Goal: Complete application form

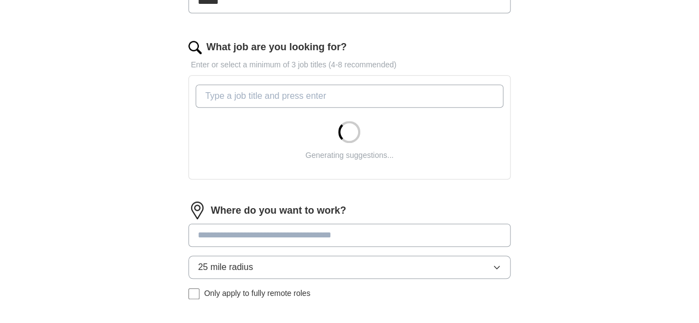
scroll to position [387, 0]
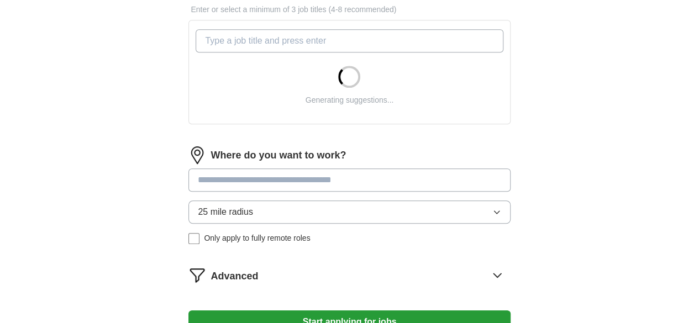
click at [284, 181] on input at bounding box center [349, 180] width 322 height 23
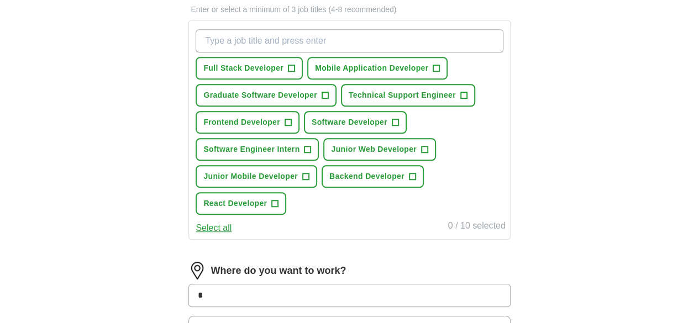
scroll to position [389, 0]
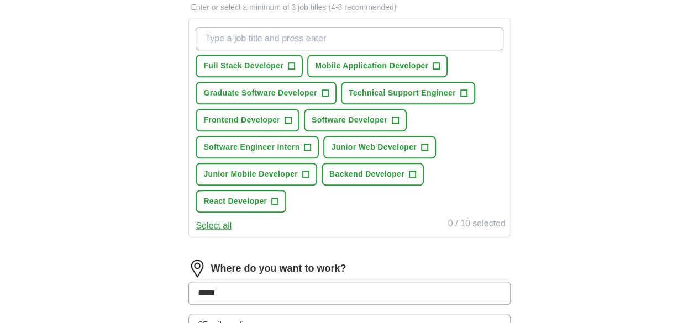
type input "******"
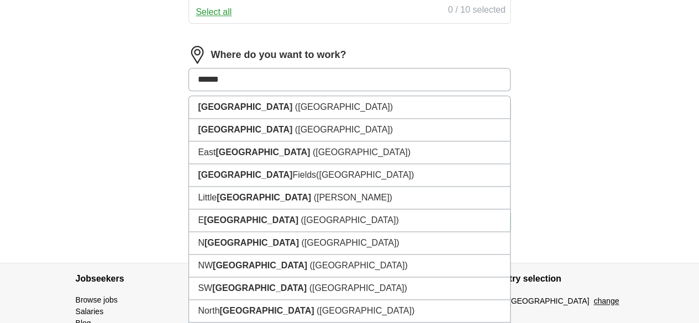
scroll to position [610, 0]
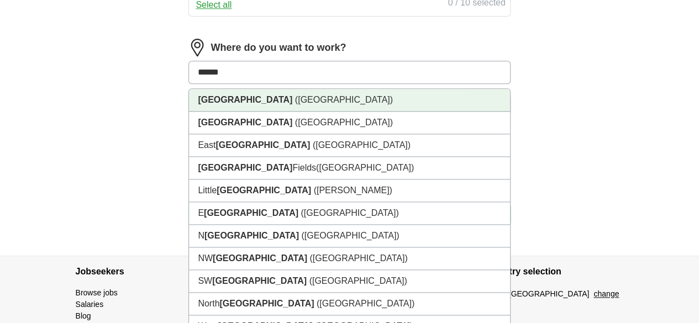
click at [263, 112] on li "[GEOGRAPHIC_DATA] ([GEOGRAPHIC_DATA])" at bounding box center [349, 100] width 321 height 23
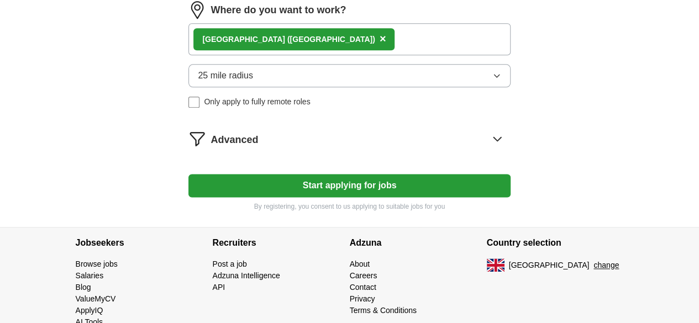
scroll to position [665, 0]
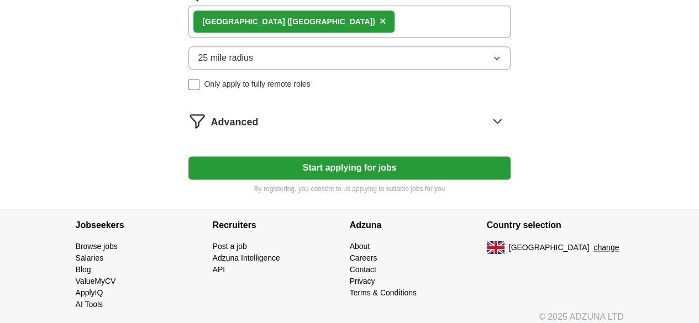
click at [319, 70] on button "25 mile radius" at bounding box center [349, 57] width 322 height 23
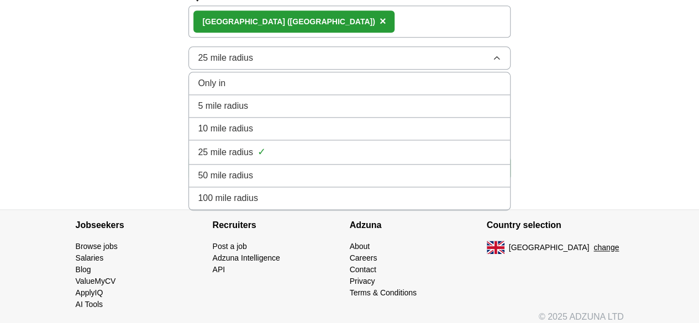
click at [310, 70] on button "25 mile radius" at bounding box center [349, 57] width 322 height 23
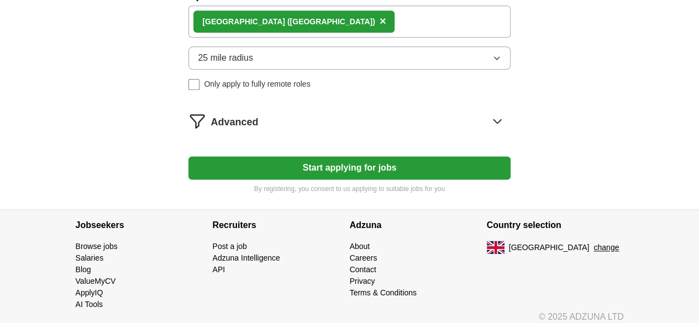
click at [310, 70] on button "25 mile radius" at bounding box center [349, 57] width 322 height 23
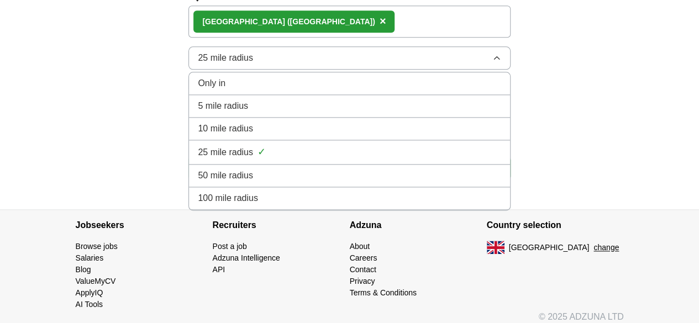
click at [290, 140] on li "10 mile radius" at bounding box center [349, 129] width 321 height 23
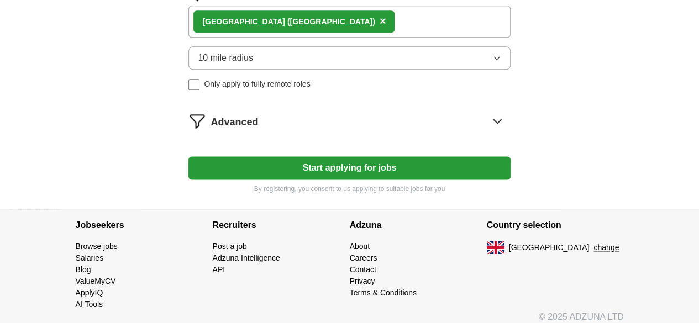
click at [336, 130] on div "Advanced" at bounding box center [361, 121] width 300 height 18
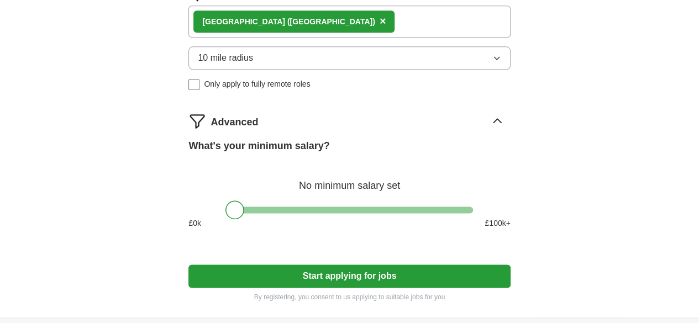
scroll to position [721, 0]
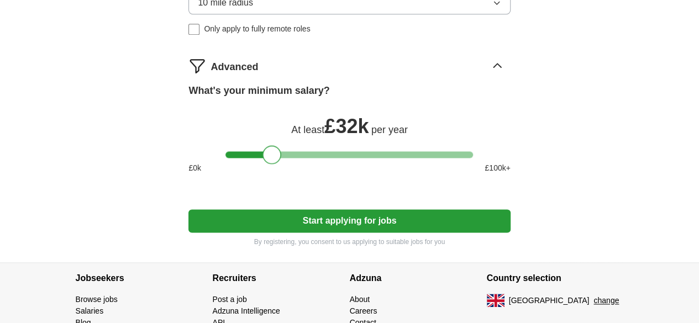
drag, startPoint x: 239, startPoint y: 177, endPoint x: 276, endPoint y: 179, distance: 37.1
click at [276, 164] on div at bounding box center [272, 154] width 19 height 19
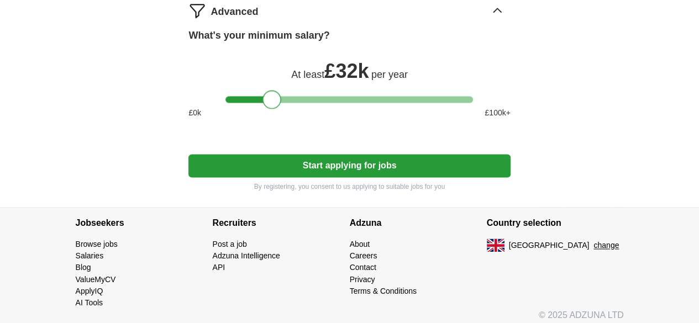
click at [339, 177] on button "Start applying for jobs" at bounding box center [349, 165] width 322 height 23
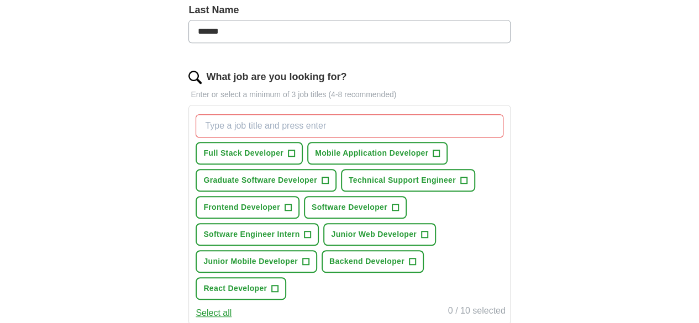
scroll to position [347, 0]
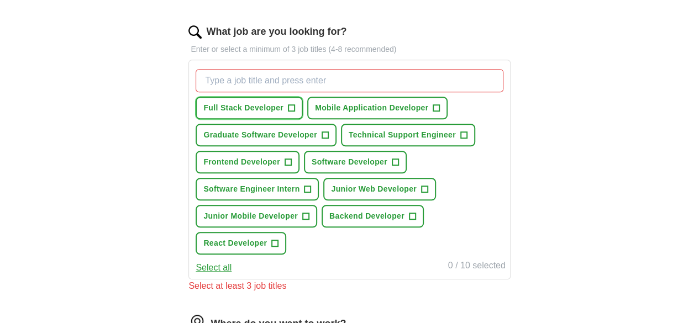
click at [295, 105] on span "+" at bounding box center [292, 108] width 7 height 9
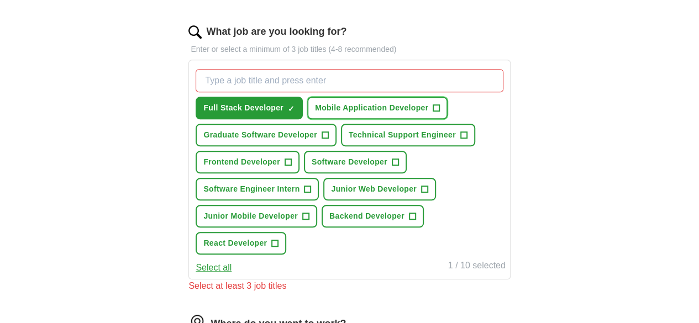
click at [433, 113] on span "+" at bounding box center [436, 108] width 7 height 9
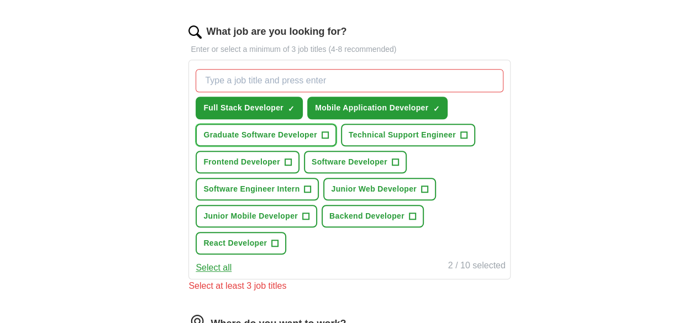
click at [328, 140] on span "+" at bounding box center [325, 135] width 7 height 9
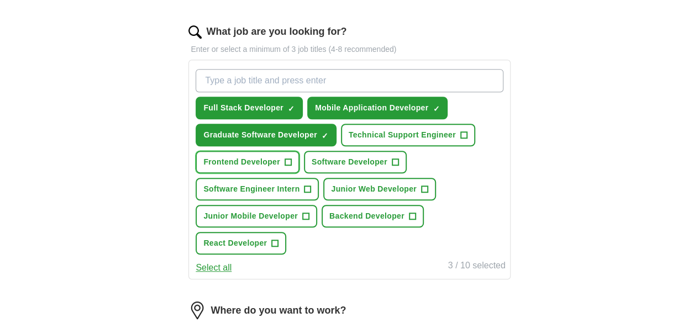
click at [280, 168] on span "Frontend Developer" at bounding box center [241, 162] width 77 height 12
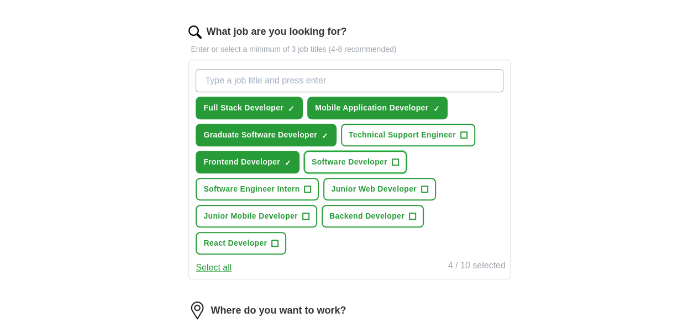
click at [392, 167] on span "+" at bounding box center [395, 162] width 7 height 9
click at [319, 201] on button "Software Engineer Intern +" at bounding box center [257, 189] width 123 height 23
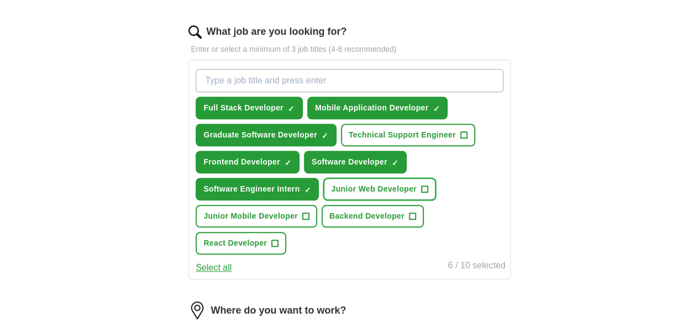
click at [331, 195] on span "Junior Web Developer" at bounding box center [374, 190] width 86 height 12
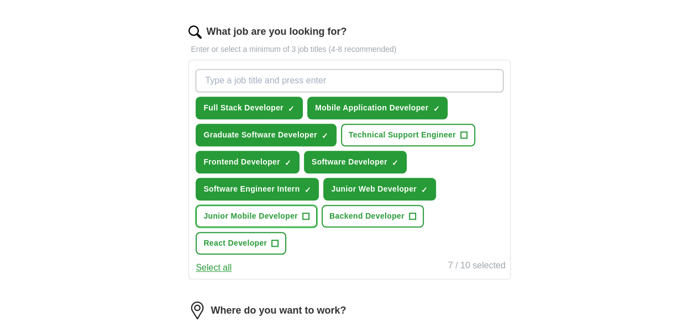
click at [298, 222] on span "Junior Mobile Developer" at bounding box center [250, 217] width 95 height 12
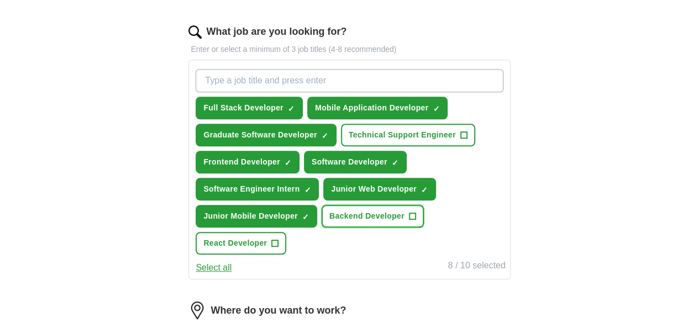
click at [329, 222] on span "Backend Developer" at bounding box center [366, 217] width 75 height 12
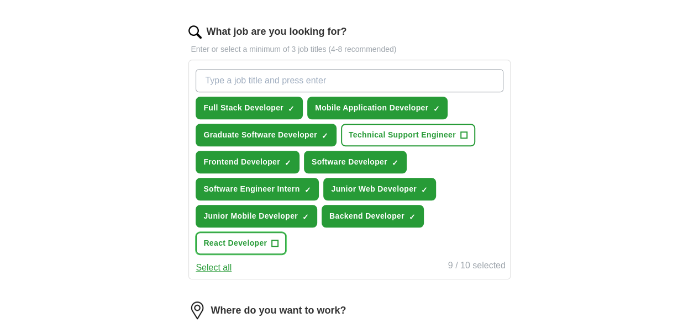
drag, startPoint x: 357, startPoint y: 269, endPoint x: 365, endPoint y: 268, distance: 8.4
click at [267, 249] on span "React Developer" at bounding box center [235, 244] width 64 height 12
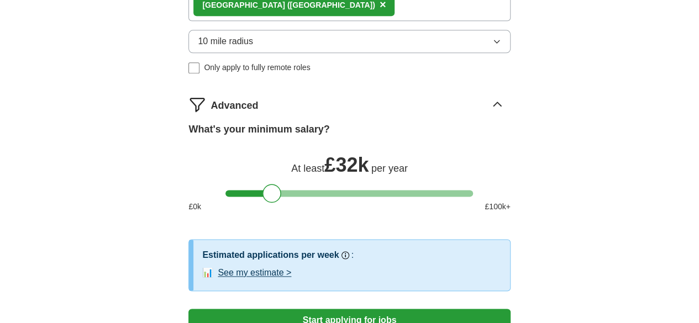
scroll to position [789, 0]
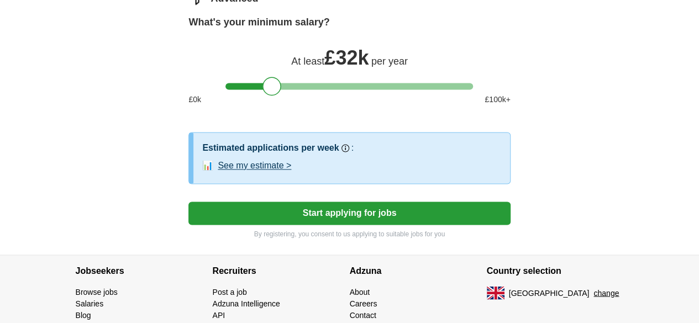
click at [341, 225] on button "Start applying for jobs" at bounding box center [349, 213] width 322 height 23
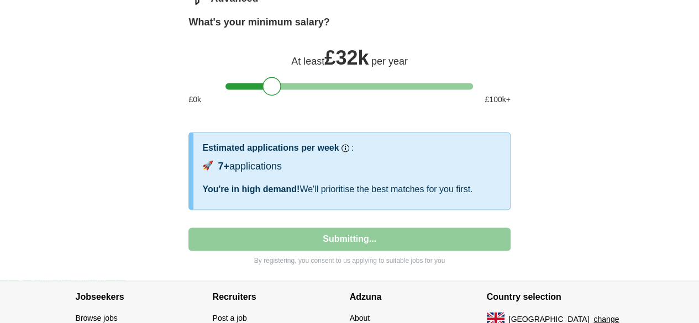
select select "**"
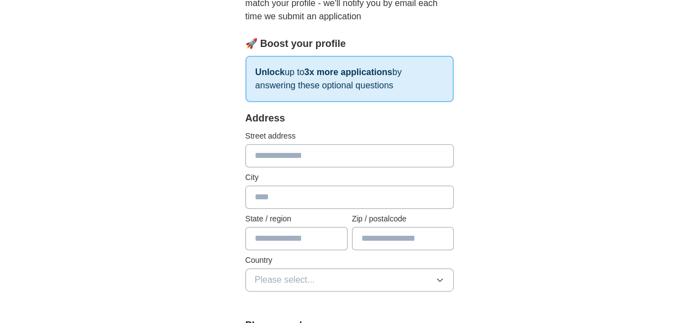
scroll to position [166, 0]
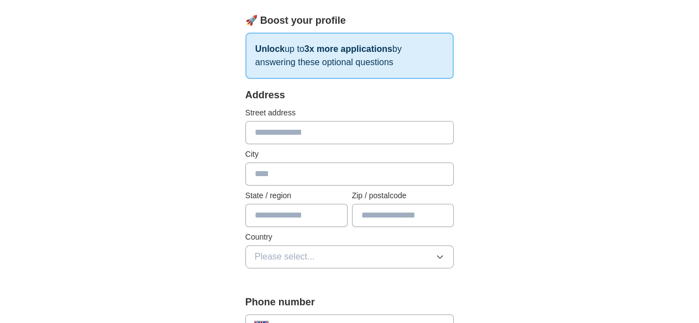
click at [245, 135] on input "text" at bounding box center [349, 132] width 209 height 23
type input "**********"
type input "*******"
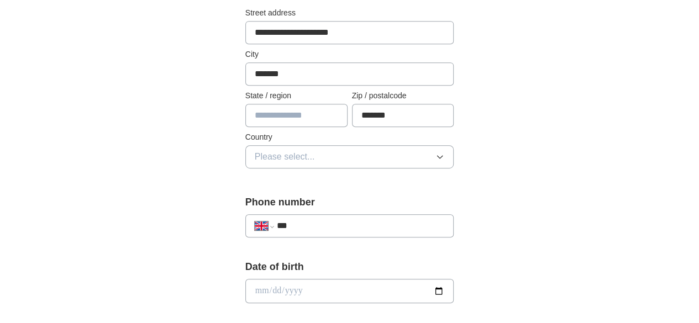
scroll to position [276, 0]
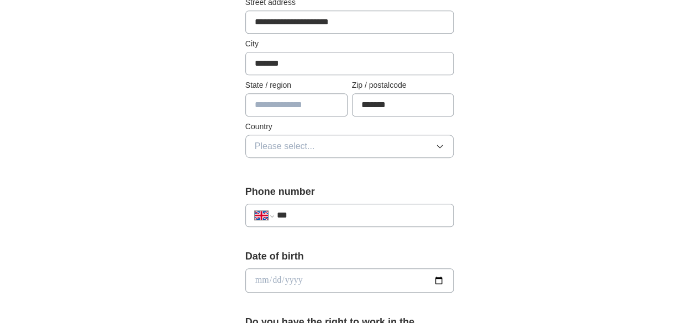
click at [301, 205] on div "**********" at bounding box center [349, 215] width 209 height 23
click at [308, 214] on input "***" at bounding box center [361, 215] width 168 height 13
type input "**********"
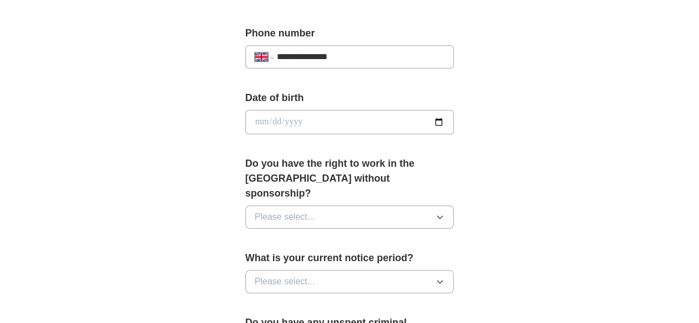
scroll to position [442, 0]
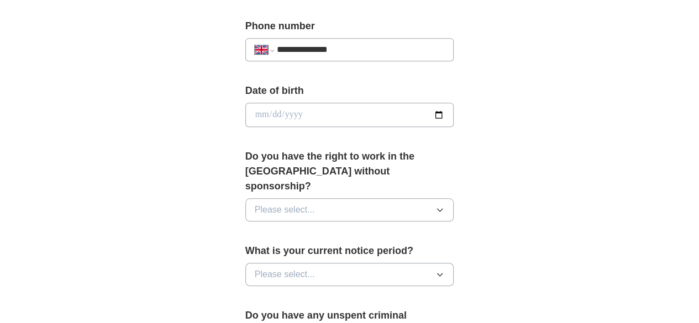
click at [286, 114] on input "date" at bounding box center [349, 115] width 209 height 24
click at [454, 111] on input "date" at bounding box center [349, 115] width 209 height 24
type input "**********"
click at [375, 198] on button "Please select..." at bounding box center [349, 209] width 209 height 23
click at [275, 229] on div "Yes" at bounding box center [350, 235] width 190 height 13
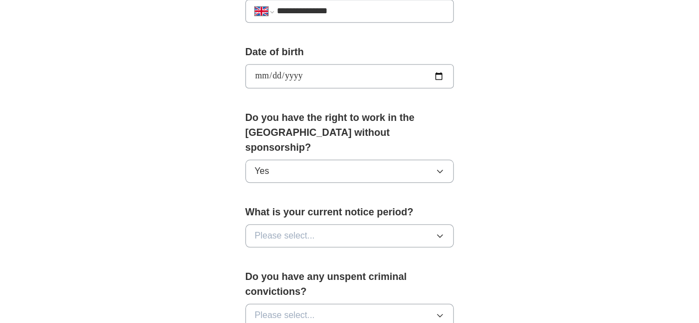
scroll to position [497, 0]
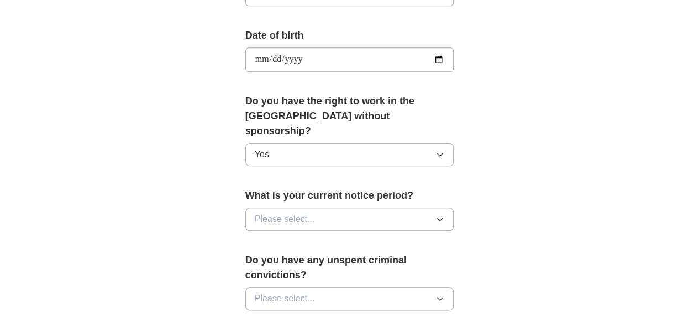
click at [313, 208] on button "Please select..." at bounding box center [349, 219] width 209 height 23
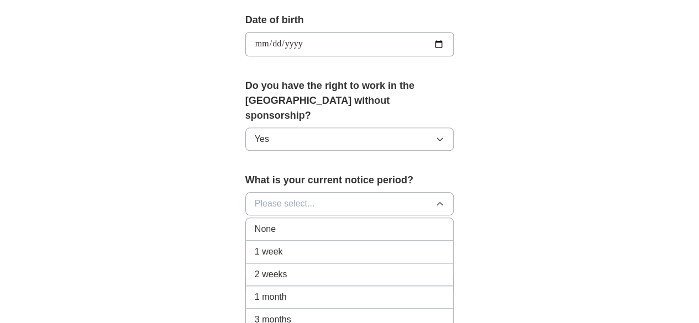
scroll to position [608, 0]
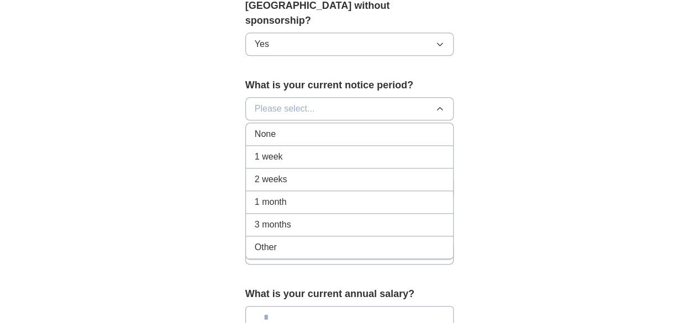
click at [286, 150] on div "1 week" at bounding box center [350, 156] width 190 height 13
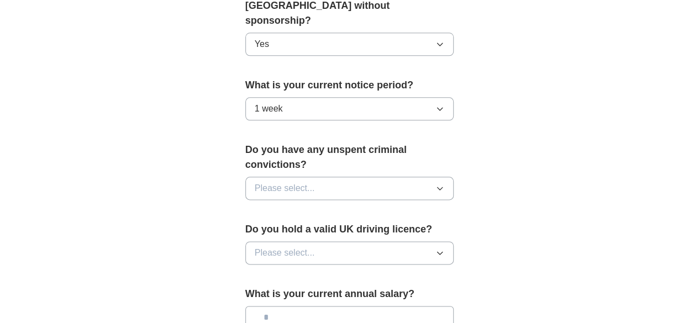
click at [364, 177] on button "Please select..." at bounding box center [349, 188] width 209 height 23
click at [289, 230] on div "No" at bounding box center [350, 236] width 190 height 13
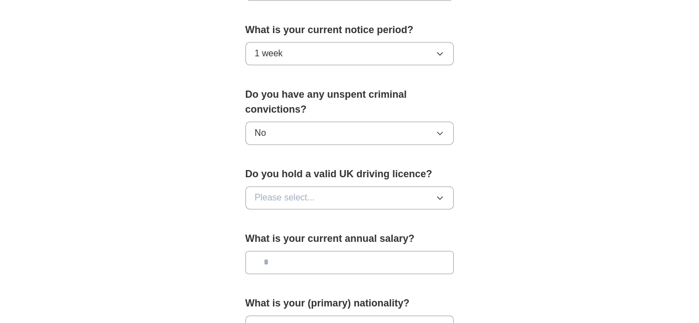
click at [328, 186] on button "Please select..." at bounding box center [349, 197] width 209 height 23
click at [294, 217] on div "Yes" at bounding box center [350, 223] width 190 height 13
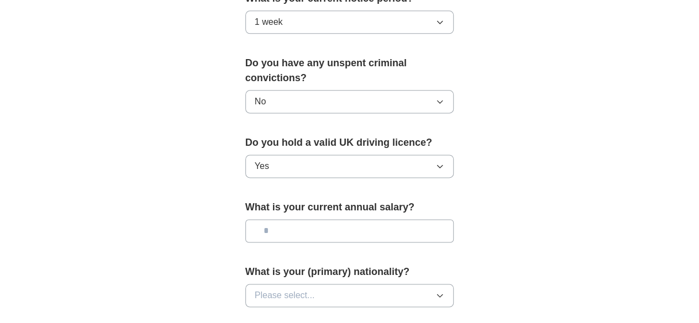
scroll to position [719, 0]
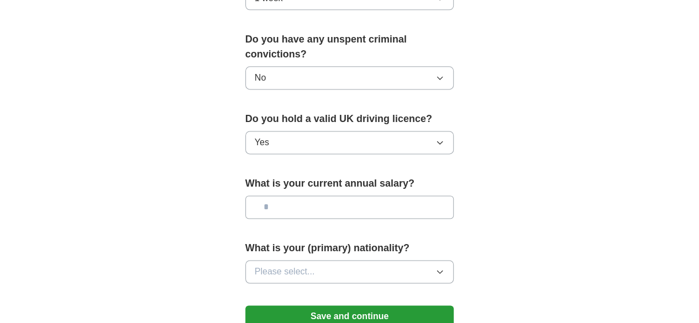
click at [308, 196] on input "text" at bounding box center [349, 207] width 209 height 23
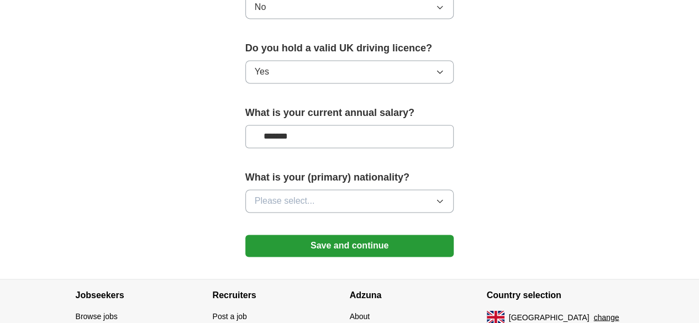
scroll to position [829, 0]
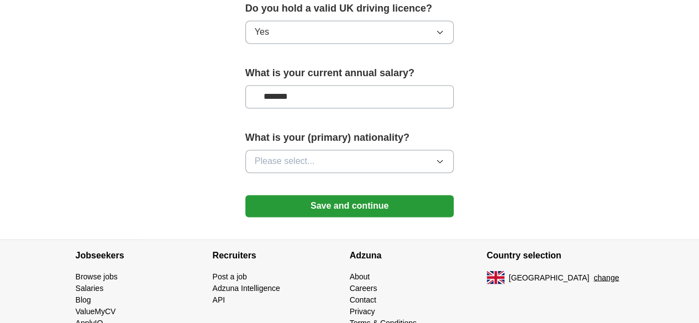
type input "*******"
click at [357, 150] on button "Please select..." at bounding box center [349, 161] width 209 height 23
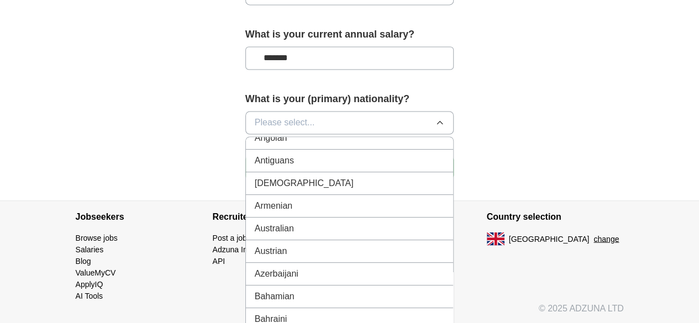
scroll to position [276, 0]
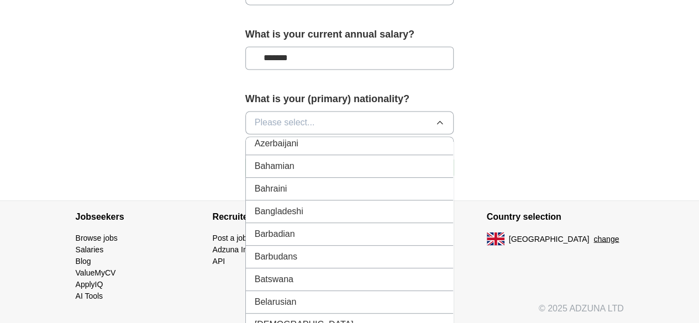
click at [289, 205] on div "Bangladeshi" at bounding box center [350, 211] width 190 height 13
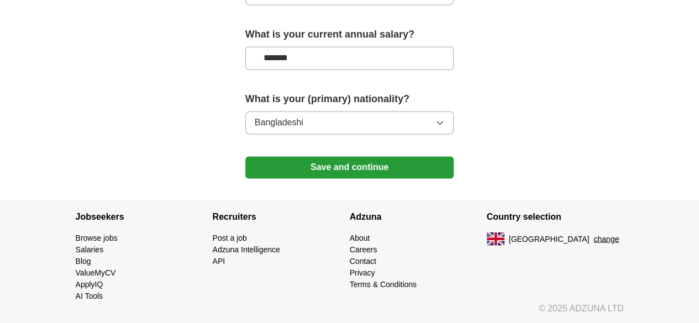
scroll to position [834, 0]
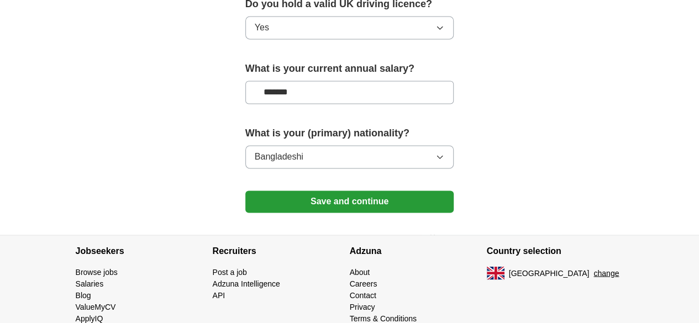
click at [339, 191] on button "Save and continue" at bounding box center [349, 202] width 209 height 22
